Goal: Understand process/instructions: Learn about a topic

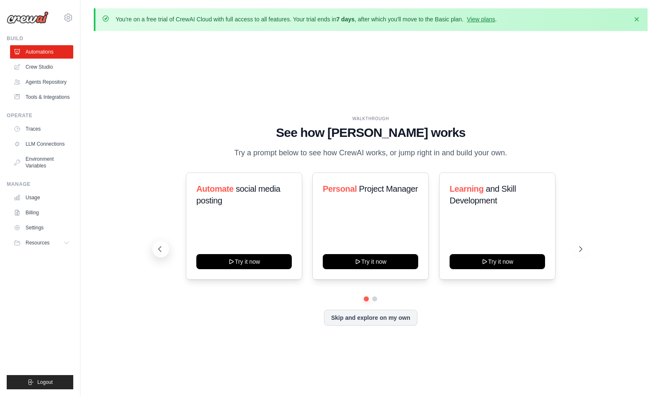
click at [162, 245] on icon at bounding box center [160, 249] width 8 height 8
click at [586, 243] on button at bounding box center [580, 249] width 17 height 17
click at [171, 113] on div "WALKTHROUGH See how CrewAI works Try a prompt below to see how CrewAI works, or…" at bounding box center [371, 227] width 554 height 379
click at [64, 236] on button "Resources" at bounding box center [42, 242] width 63 height 13
click at [65, 242] on icon at bounding box center [67, 242] width 7 height 7
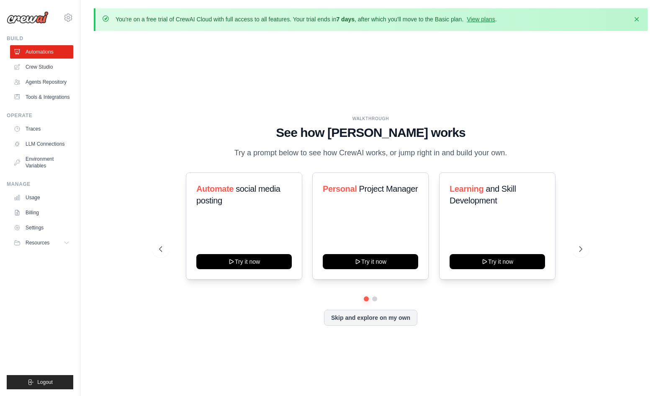
click at [216, 152] on div "WALKTHROUGH See how CrewAI works Try a prompt below to see how CrewAI works, or…" at bounding box center [370, 138] width 423 height 44
click at [52, 194] on link "Usage" at bounding box center [42, 197] width 63 height 13
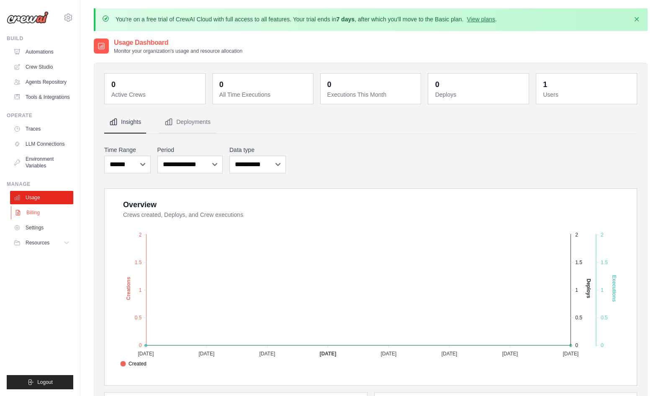
click at [38, 207] on link "Billing" at bounding box center [42, 212] width 63 height 13
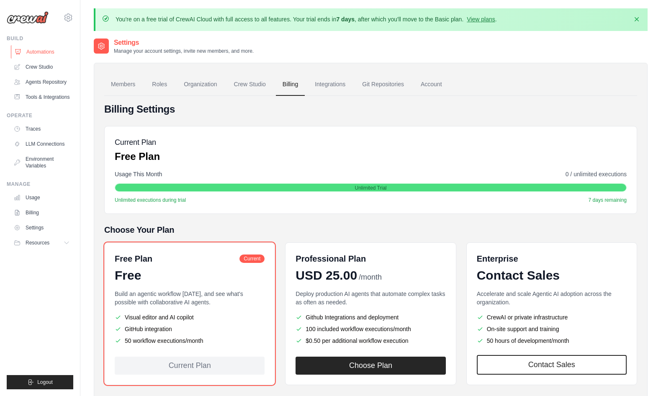
click at [49, 52] on link "Automations" at bounding box center [42, 51] width 63 height 13
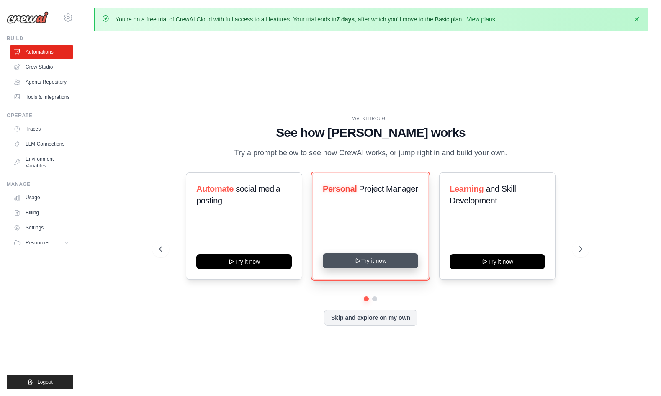
click at [389, 266] on button "Try it now" at bounding box center [370, 260] width 95 height 15
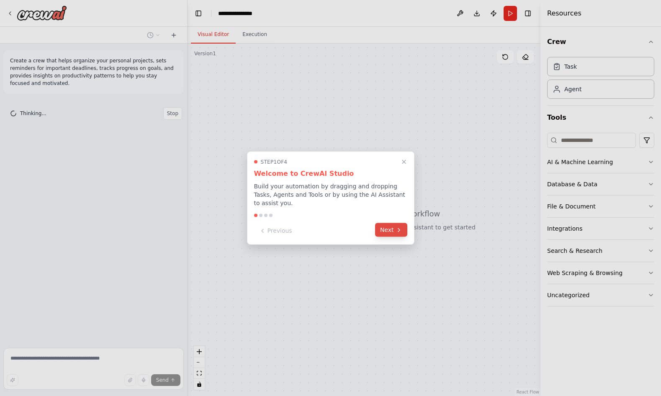
click at [382, 231] on button "Next" at bounding box center [391, 230] width 32 height 14
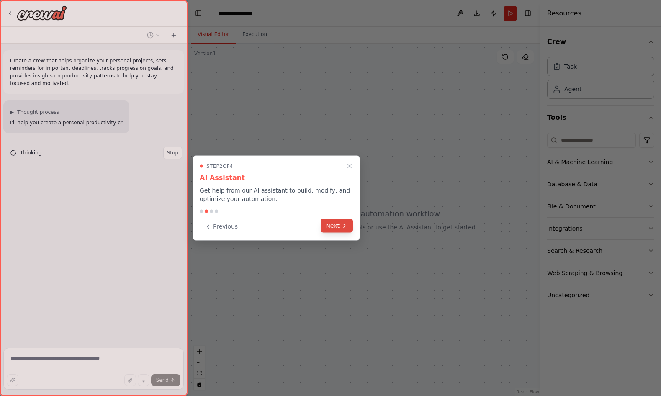
click at [328, 220] on button "Next" at bounding box center [337, 226] width 32 height 14
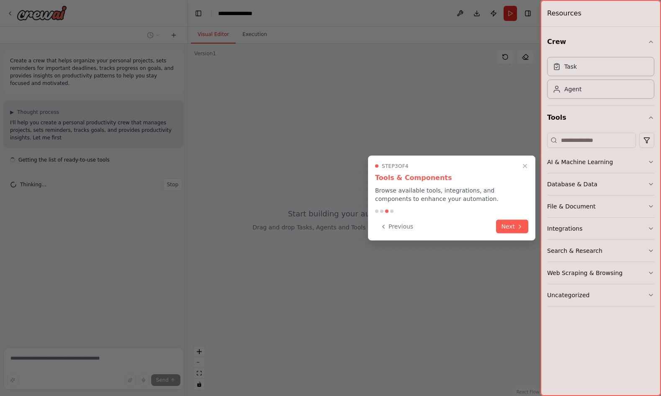
click at [508, 234] on div "Step 3 of 4 Tools & Components Browse available tools, integrations, and compon…" at bounding box center [451, 198] width 167 height 85
click at [523, 230] on button "Next" at bounding box center [512, 226] width 32 height 14
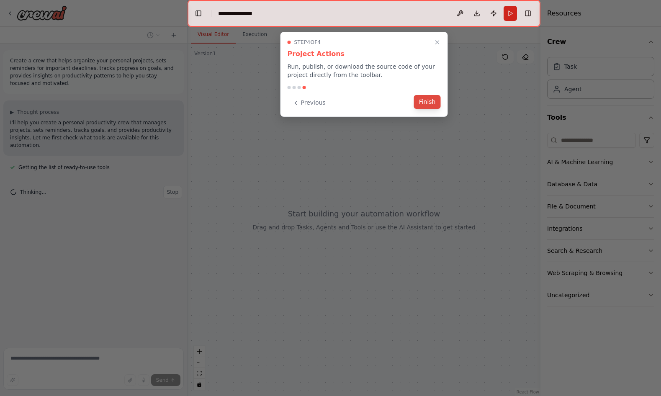
click at [438, 103] on button "Finish" at bounding box center [427, 102] width 27 height 14
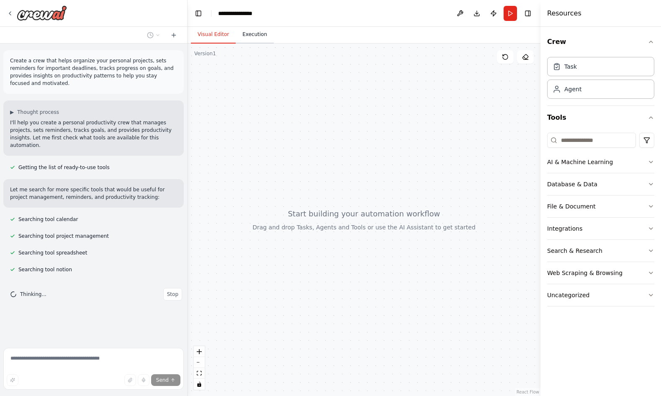
click at [260, 41] on button "Execution" at bounding box center [255, 35] width 38 height 18
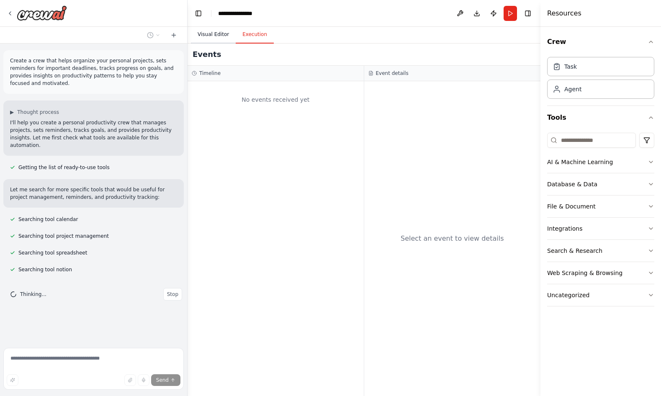
click at [220, 32] on button "Visual Editor" at bounding box center [213, 35] width 45 height 18
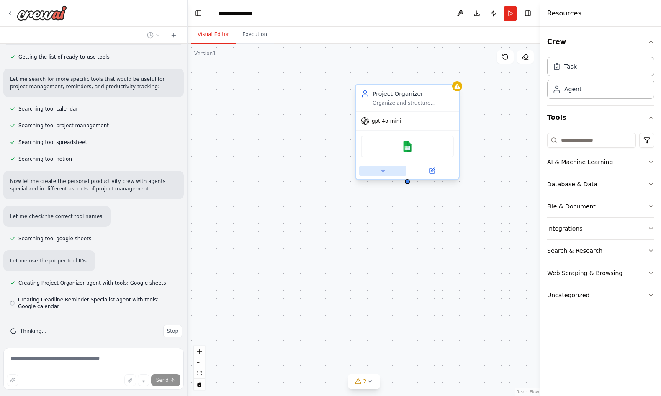
scroll to position [116, 0]
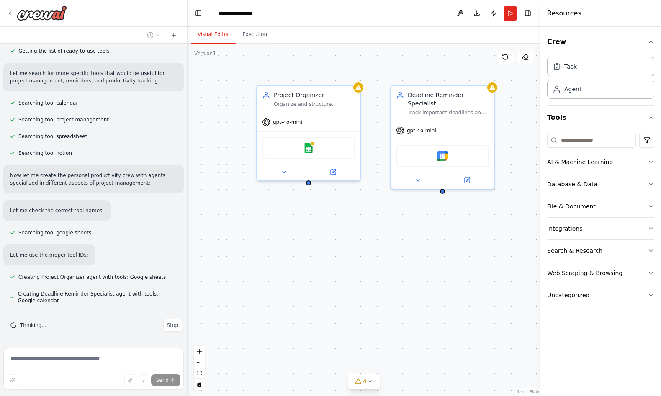
drag, startPoint x: 392, startPoint y: 257, endPoint x: 293, endPoint y: 257, distance: 99.2
click at [293, 257] on div "Project Organizer Organize and structure personal projects by creating clear pr…" at bounding box center [364, 220] width 353 height 353
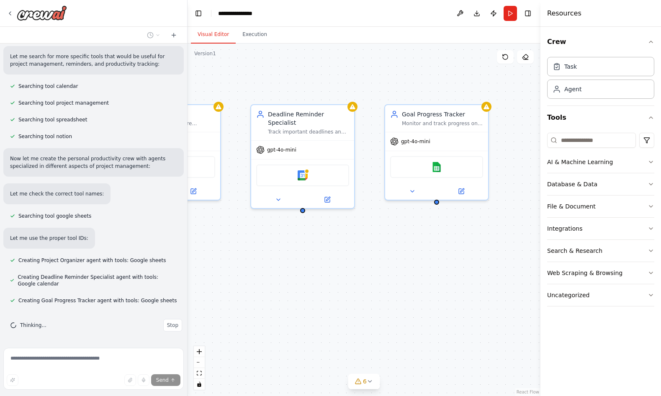
drag, startPoint x: 373, startPoint y: 258, endPoint x: 233, endPoint y: 278, distance: 141.6
click at [233, 278] on div "Project Organizer Organize and structure personal projects by creating clear pr…" at bounding box center [364, 220] width 353 height 353
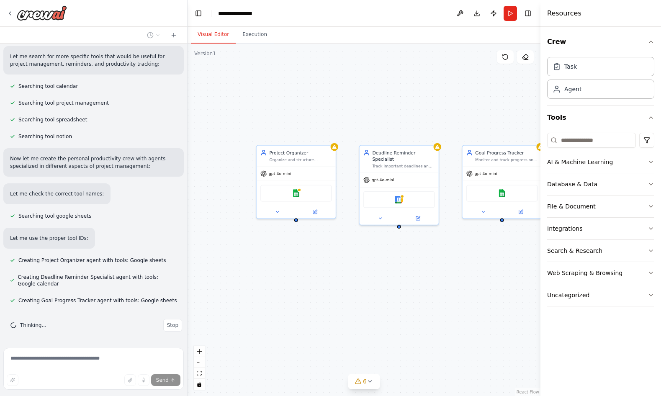
drag, startPoint x: 355, startPoint y: 291, endPoint x: 456, endPoint y: 287, distance: 101.0
click at [456, 287] on div "Project Organizer Organize and structure personal projects by creating clear pr…" at bounding box center [364, 220] width 353 height 353
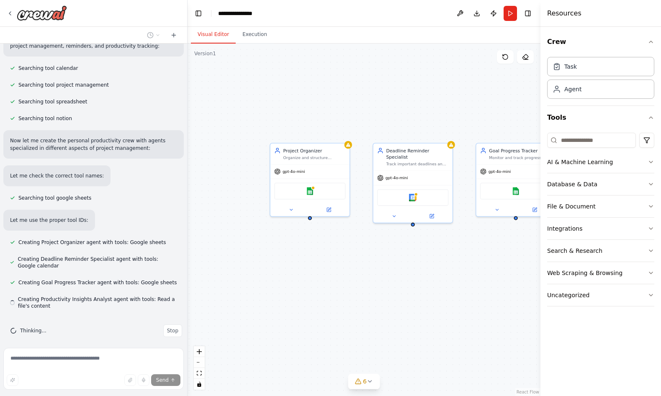
scroll to position [157, 0]
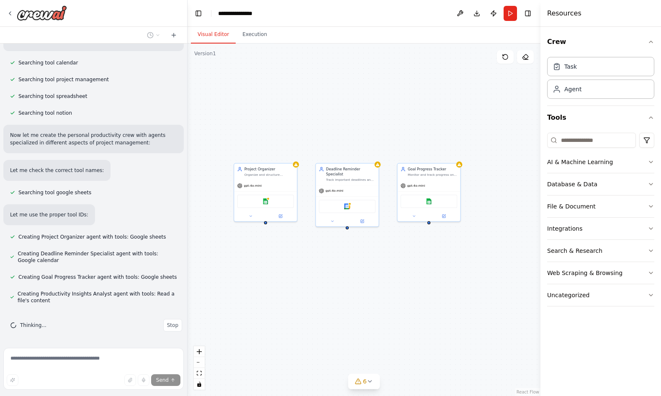
drag, startPoint x: 471, startPoint y: 298, endPoint x: 398, endPoint y: 288, distance: 73.0
click at [398, 288] on div "Project Organizer Organize and structure personal projects by creating clear pr…" at bounding box center [364, 220] width 353 height 353
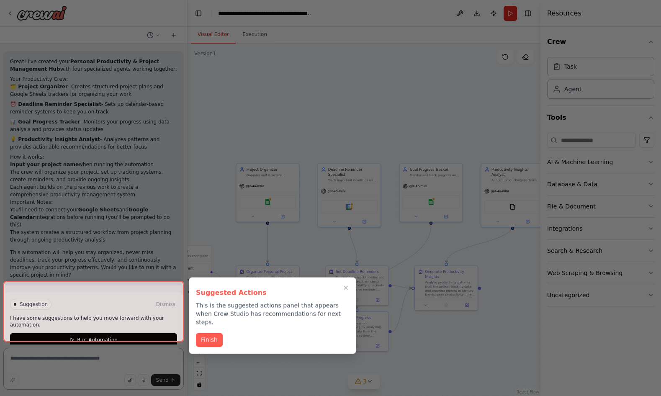
scroll to position [631, 0]
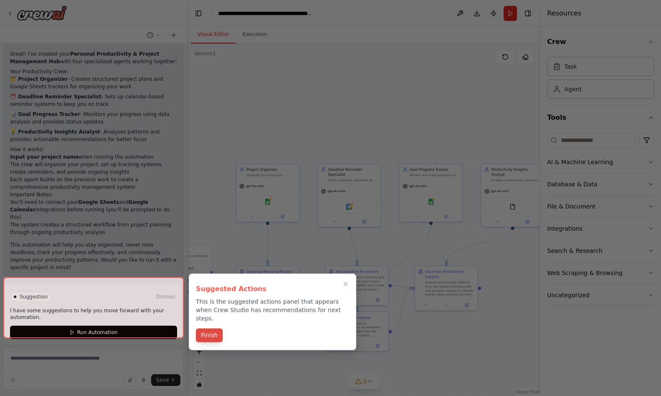
click at [209, 329] on button "Finish" at bounding box center [209, 336] width 27 height 14
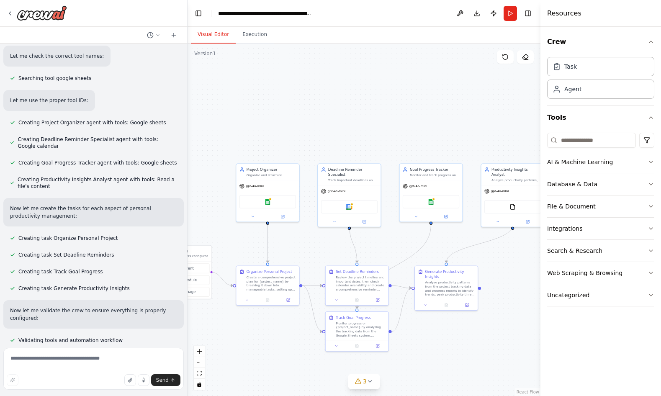
scroll to position [216, 0]
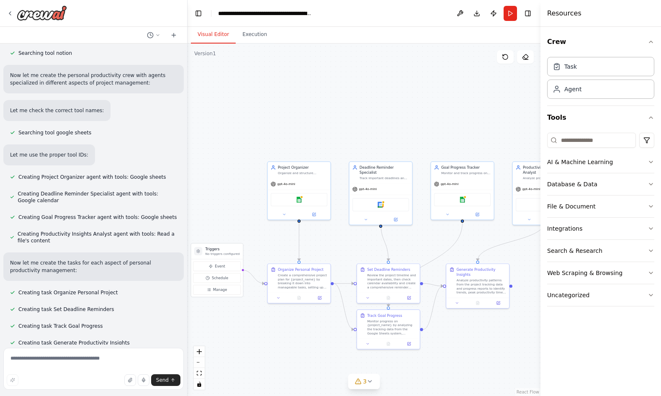
drag, startPoint x: 393, startPoint y: 101, endPoint x: 483, endPoint y: 77, distance: 93.4
click at [483, 77] on div ".deletable-edge-delete-btn { width: 20px; height: 20px; border: 0px solid #ffff…" at bounding box center [364, 220] width 353 height 353
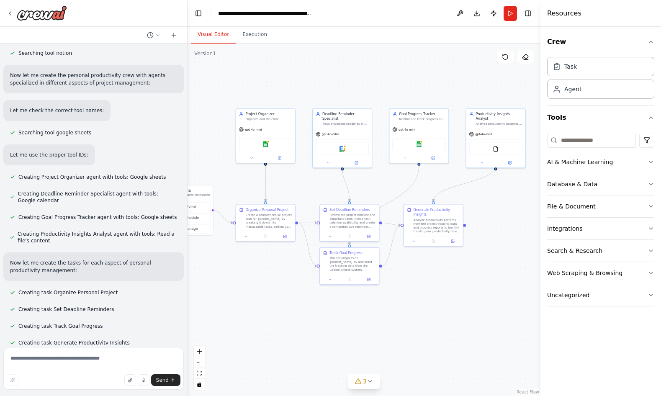
drag, startPoint x: 435, startPoint y: 225, endPoint x: 336, endPoint y: 193, distance: 104.1
click at [336, 193] on div ".deletable-edge-delete-btn { width: 20px; height: 20px; border: 0px solid #ffff…" at bounding box center [364, 220] width 353 height 353
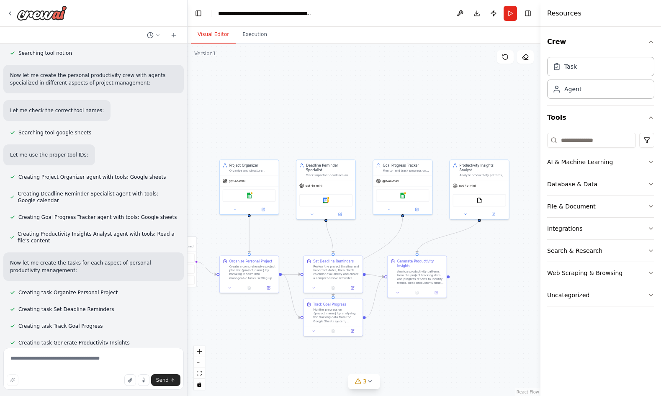
drag, startPoint x: 468, startPoint y: 283, endPoint x: 492, endPoint y: 339, distance: 60.2
click at [492, 339] on div ".deletable-edge-delete-btn { width: 20px; height: 20px; border: 0px solid #ffff…" at bounding box center [364, 220] width 353 height 353
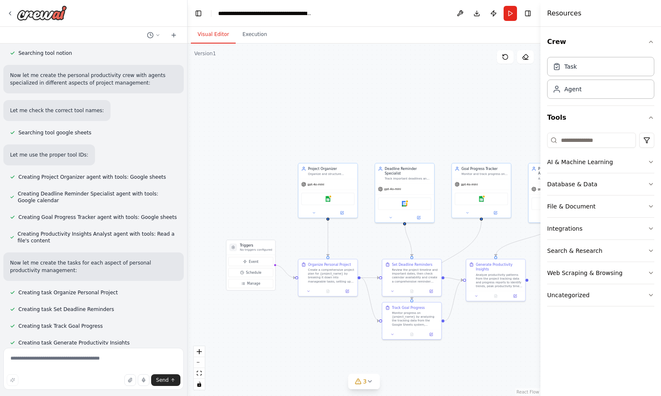
drag, startPoint x: 333, startPoint y: 129, endPoint x: 372, endPoint y: 129, distance: 38.9
click at [372, 129] on div ".deletable-edge-delete-btn { width: 20px; height: 20px; border: 0px solid #ffff…" at bounding box center [364, 220] width 353 height 353
click at [9, 11] on icon at bounding box center [10, 13] width 7 height 7
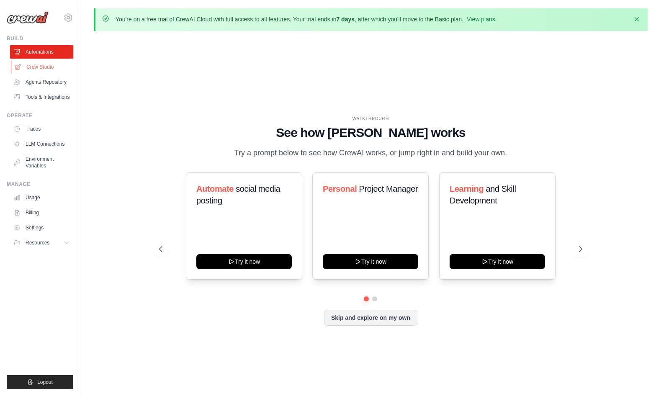
click at [46, 64] on link "Crew Studio" at bounding box center [42, 66] width 63 height 13
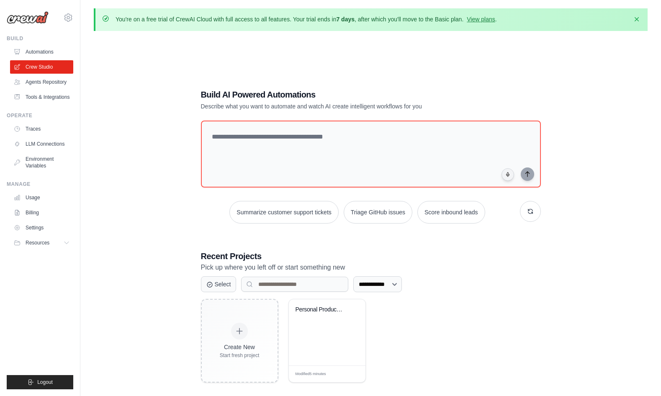
click at [176, 148] on div "**********" at bounding box center [371, 236] width 554 height 396
click at [48, 82] on link "Agents Repository" at bounding box center [42, 81] width 63 height 13
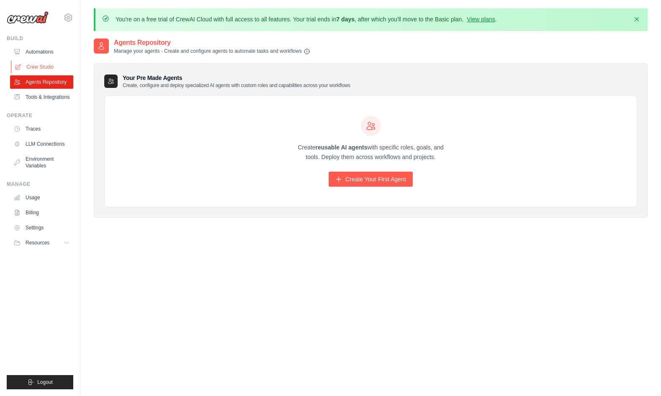
click at [35, 68] on link "Crew Studio" at bounding box center [42, 66] width 63 height 13
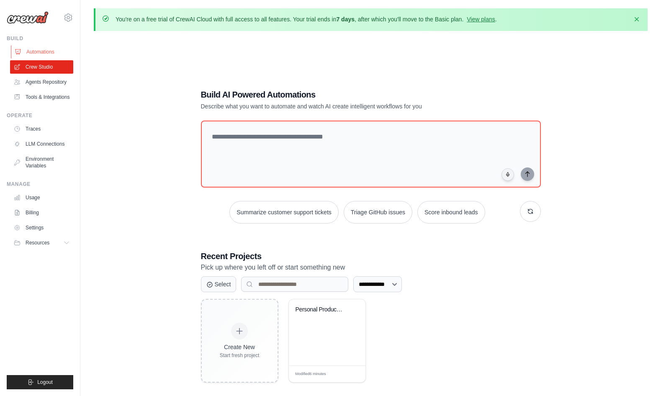
click at [39, 53] on link "Automations" at bounding box center [42, 51] width 63 height 13
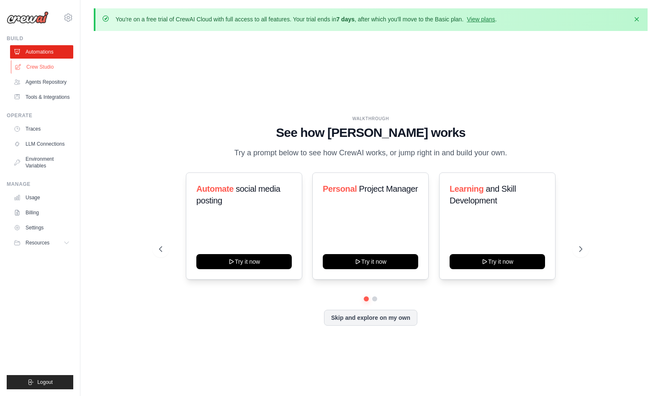
click at [38, 64] on link "Crew Studio" at bounding box center [42, 66] width 63 height 13
